Goal: Information Seeking & Learning: Learn about a topic

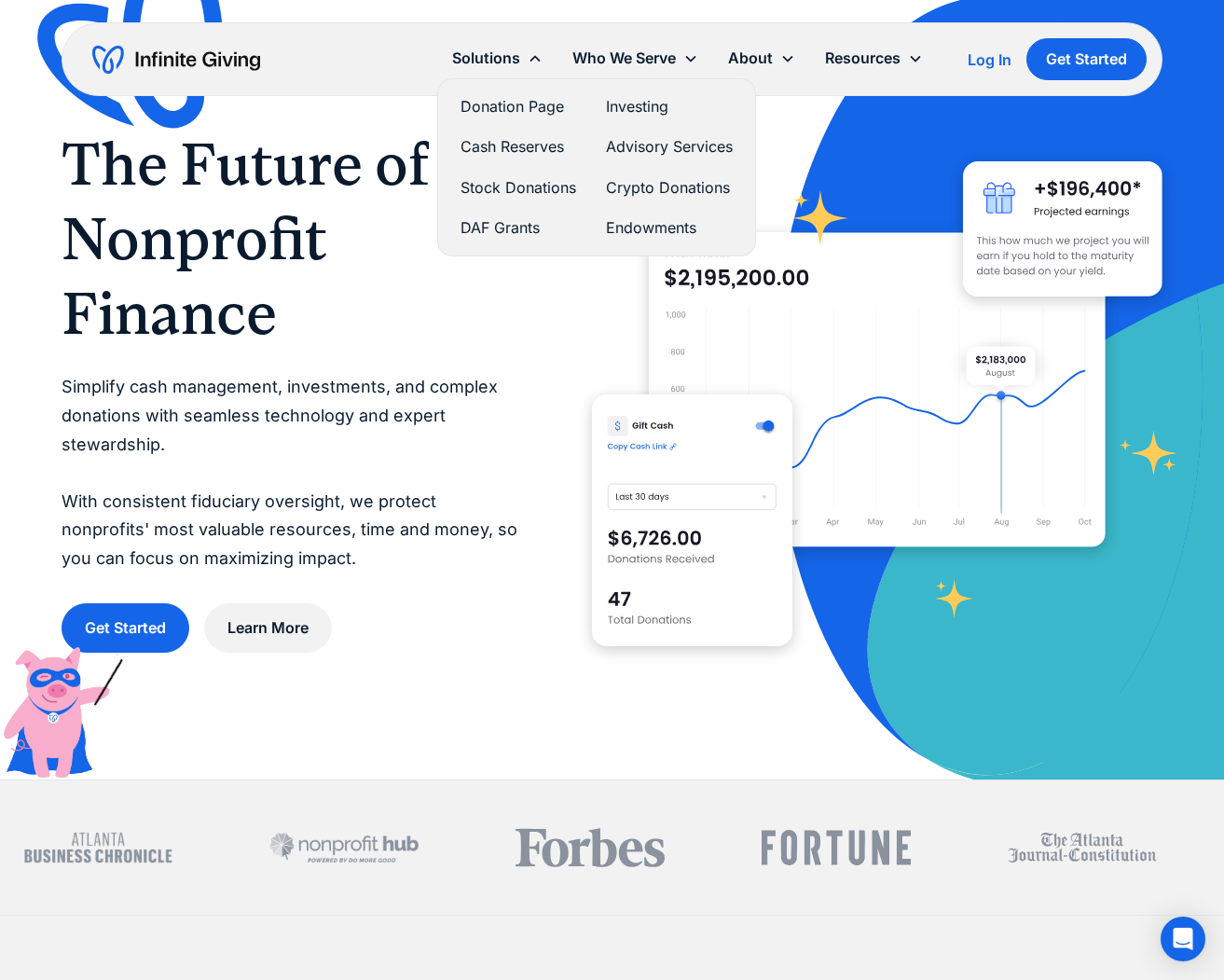
click at [493, 146] on link "Cash Reserves" at bounding box center [518, 146] width 116 height 26
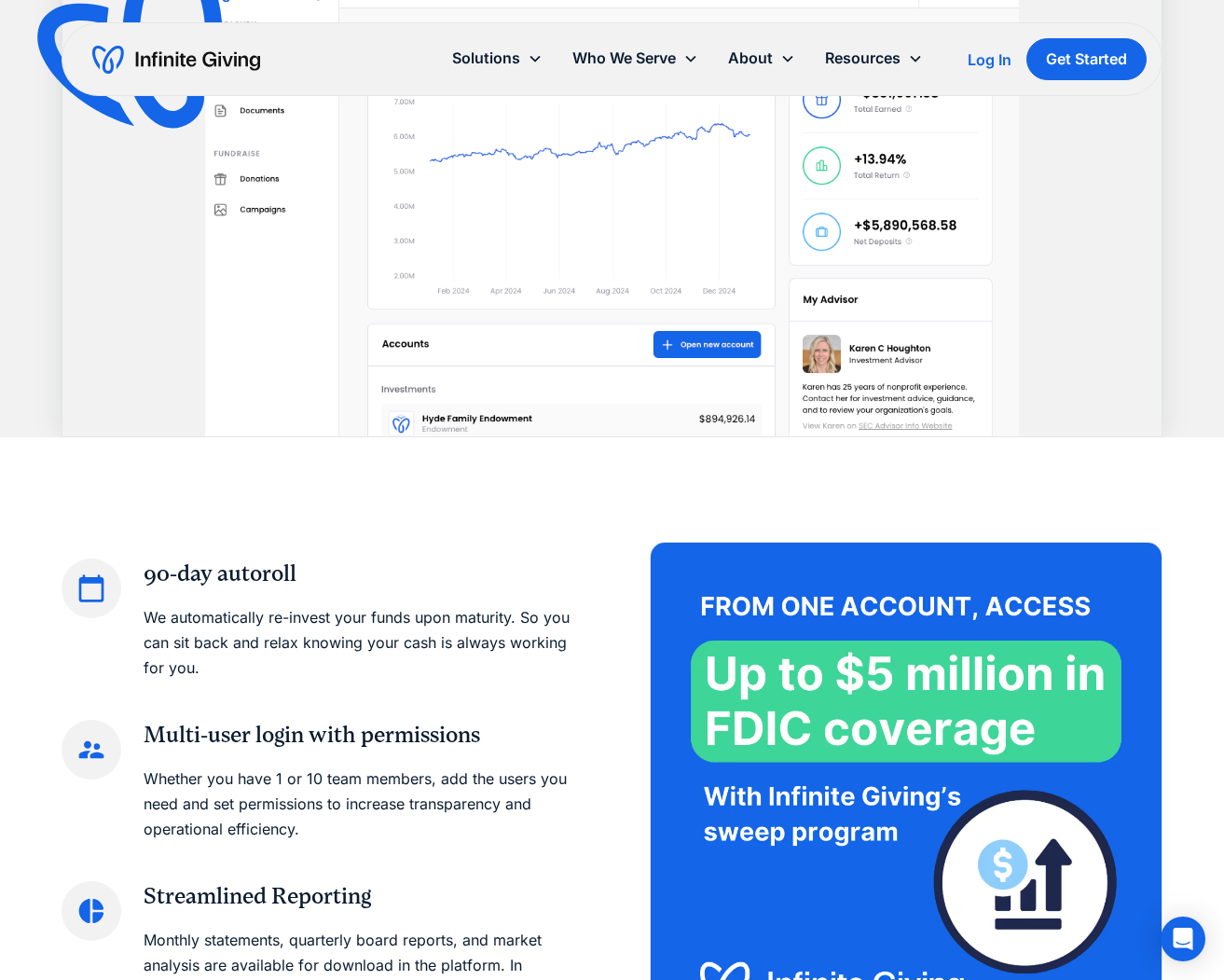
scroll to position [1982, 0]
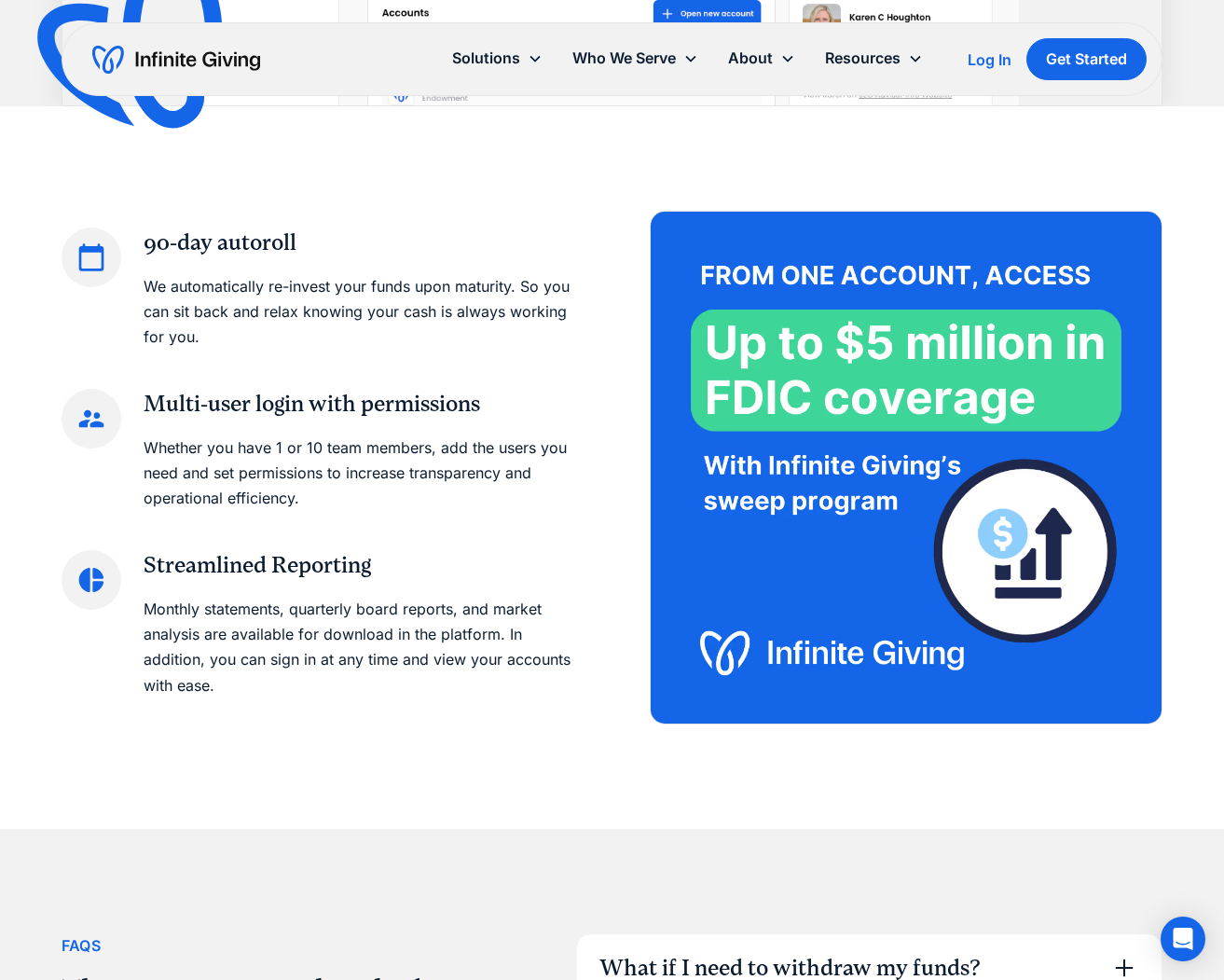
click at [198, 244] on h3 "90-day autoroll" at bounding box center [359, 243] width 432 height 31
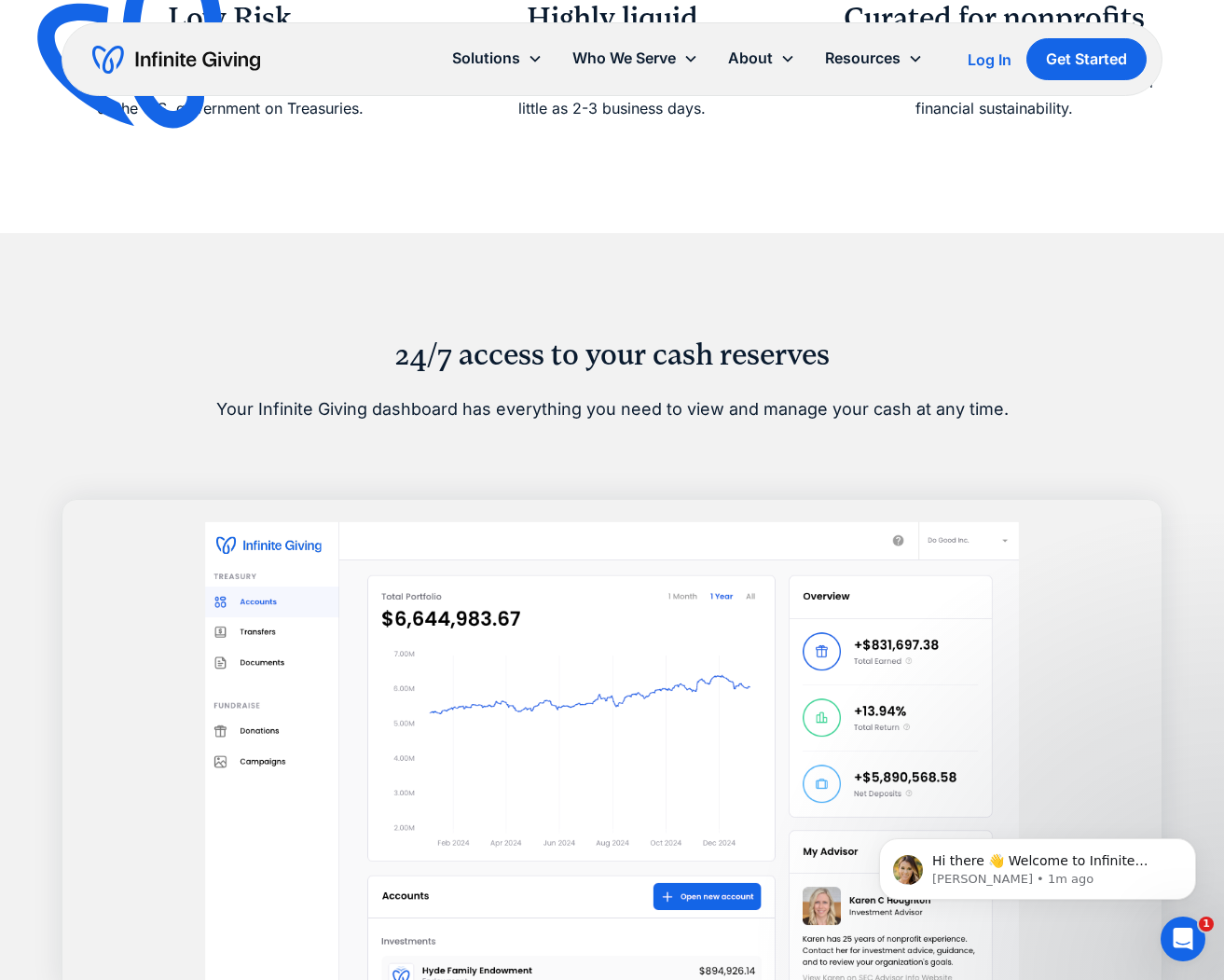
scroll to position [0, 0]
